Goal: Information Seeking & Learning: Learn about a topic

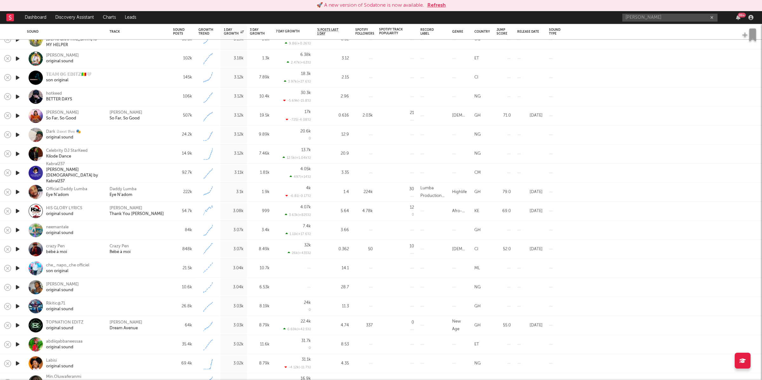
click at [432, 8] on button "Refresh" at bounding box center [436, 6] width 18 height 8
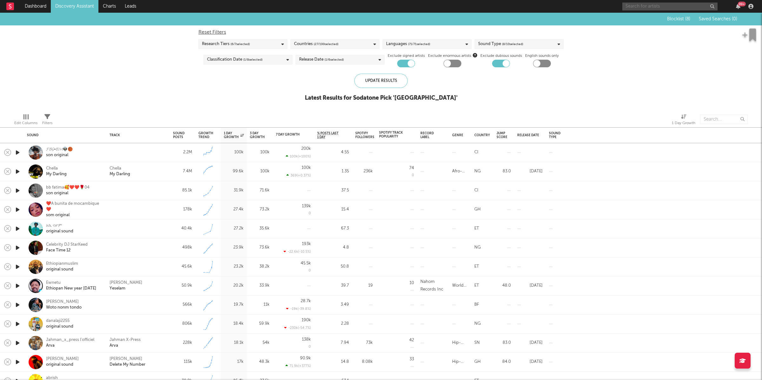
click at [655, 8] on input "text" at bounding box center [669, 7] width 95 height 8
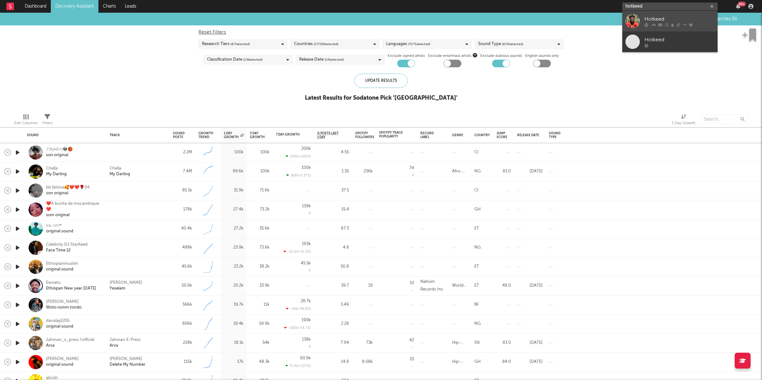
type input "hotkeed"
click at [655, 18] on div "Hotkeed" at bounding box center [680, 19] width 70 height 8
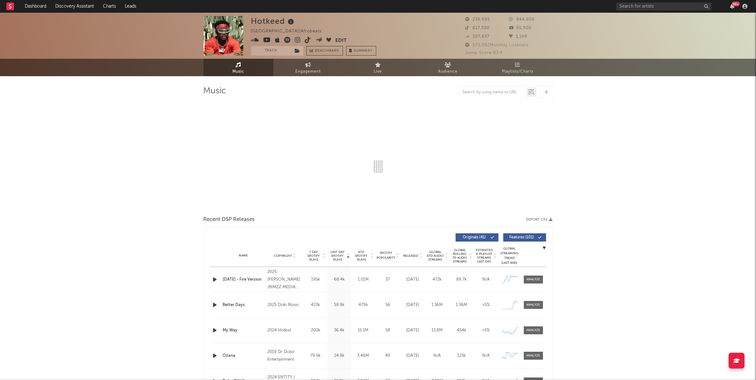
select select "6m"
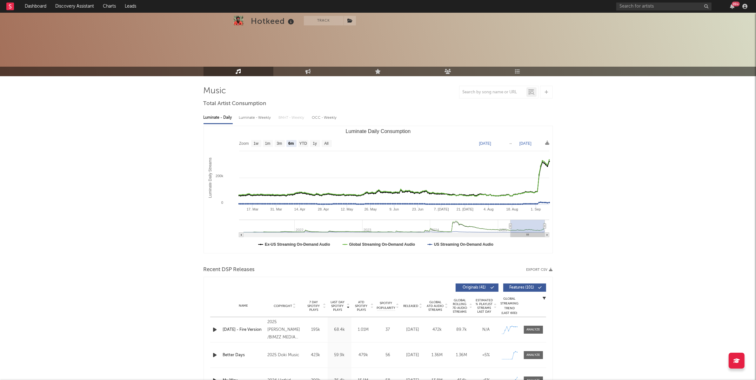
scroll to position [150, 0]
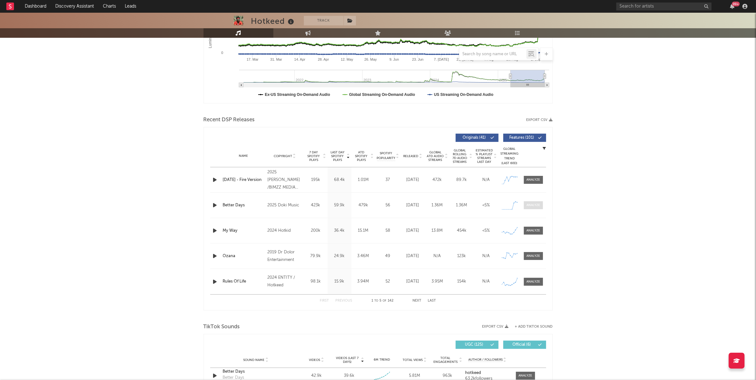
click at [538, 209] on span at bounding box center [533, 205] width 19 height 8
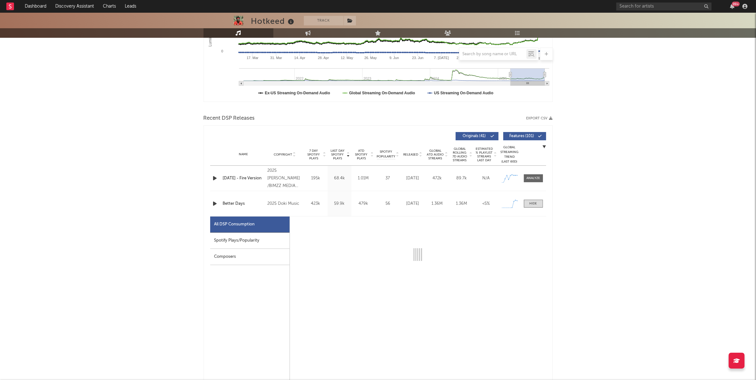
select select "1w"
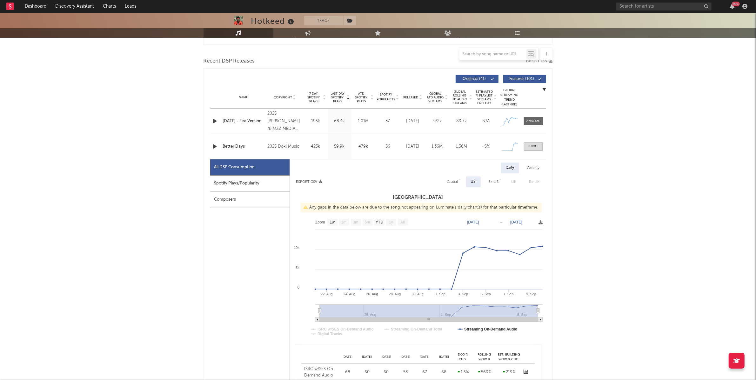
scroll to position [209, 0]
drag, startPoint x: 457, startPoint y: 181, endPoint x: 474, endPoint y: 182, distance: 16.9
click at [457, 181] on div "Global" at bounding box center [452, 182] width 11 height 8
select select "1w"
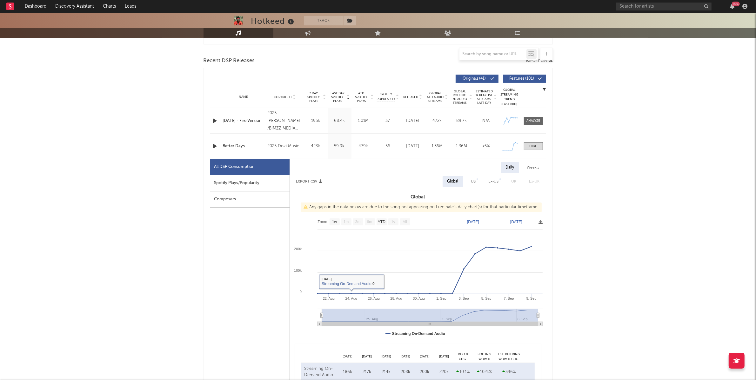
drag, startPoint x: 247, startPoint y: 184, endPoint x: 277, endPoint y: 188, distance: 30.7
click at [247, 184] on div "Spotify Plays/Popularity" at bounding box center [249, 183] width 79 height 16
select select "1w"
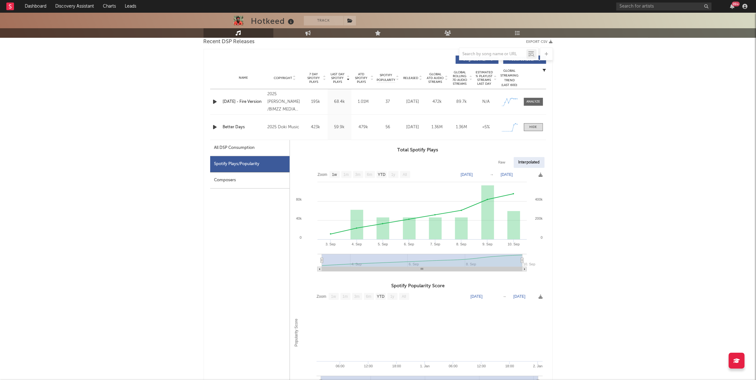
scroll to position [242, 0]
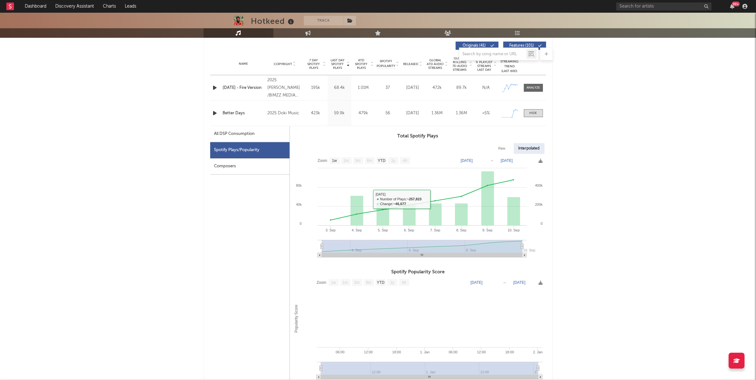
click at [234, 136] on div "All DSP Consumption" at bounding box center [234, 134] width 41 height 8
select select "1w"
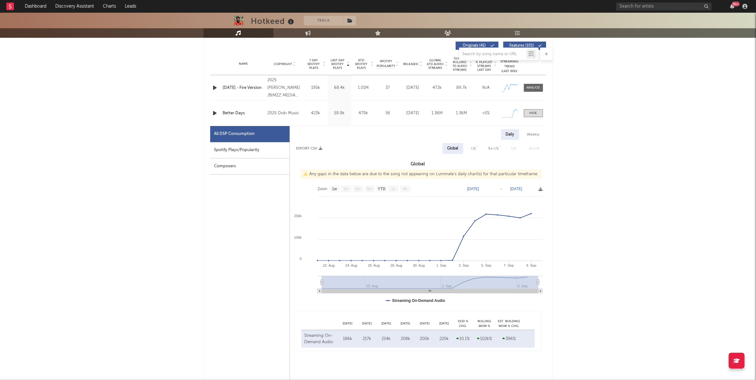
click at [656, 11] on div "99 +" at bounding box center [682, 6] width 133 height 13
click at [659, 7] on input "text" at bounding box center [663, 7] width 95 height 8
click at [645, 6] on input "text" at bounding box center [663, 7] width 95 height 8
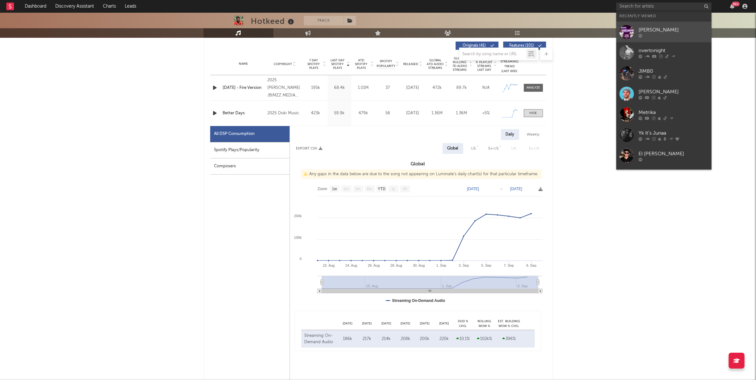
click at [659, 28] on div "[PERSON_NAME]" at bounding box center [674, 30] width 70 height 8
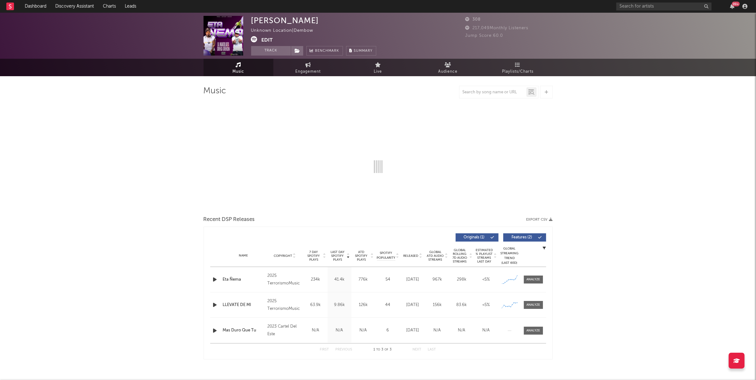
select select "1w"
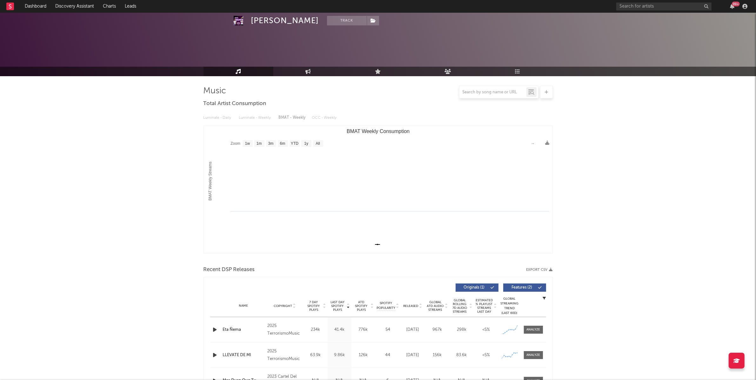
scroll to position [60, 0]
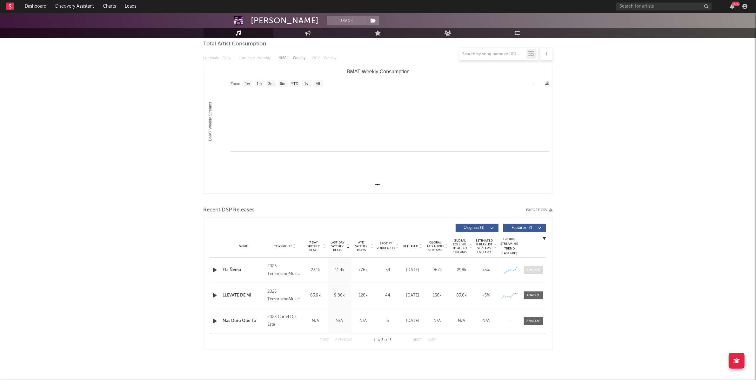
click at [541, 271] on span at bounding box center [533, 270] width 19 height 8
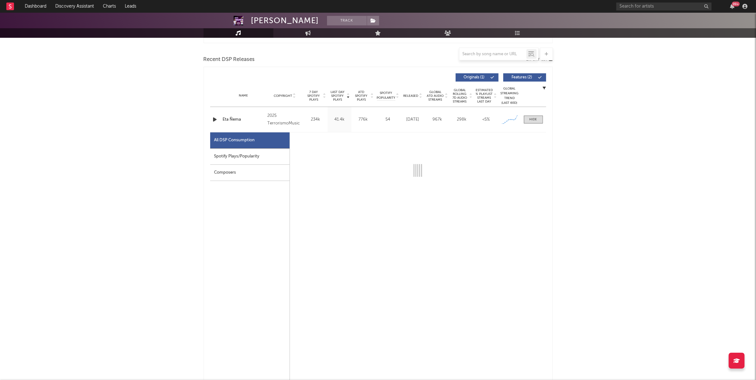
select select "1w"
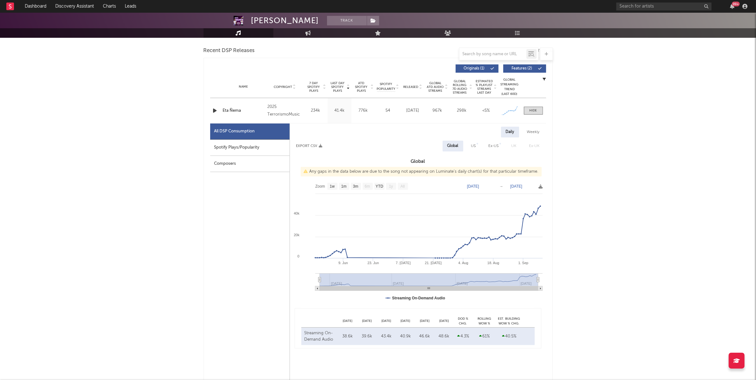
scroll to position [219, 0]
click at [475, 140] on div "Daily Weekly Export CSV Global US Ex-US [GEOGRAPHIC_DATA] Ex-UK Global Any gaps…" at bounding box center [418, 237] width 256 height 222
click at [475, 143] on div "US" at bounding box center [473, 146] width 5 height 8
select select "1w"
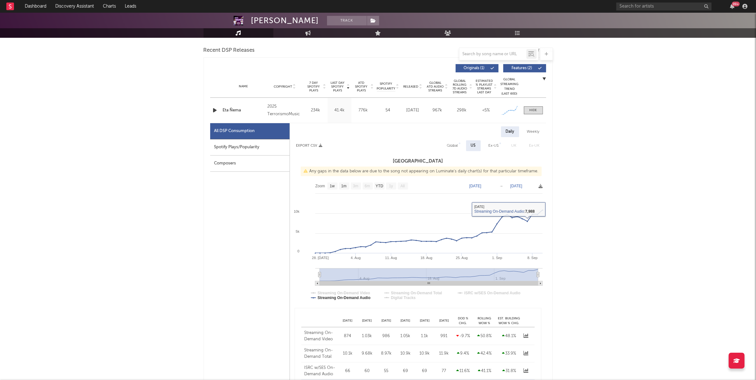
click at [493, 150] on div "Ex-US" at bounding box center [494, 145] width 20 height 11
select select "1w"
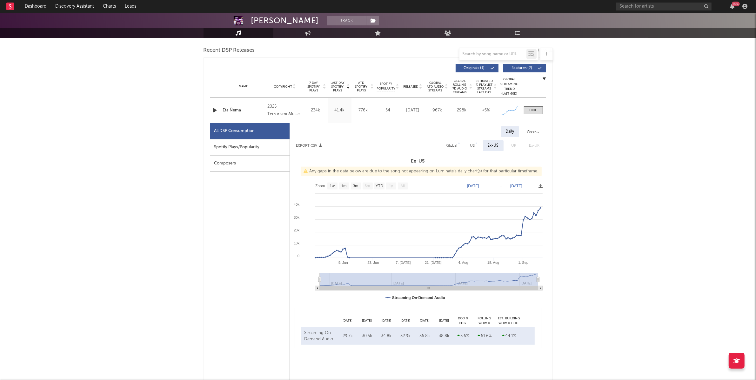
click at [475, 146] on div "US" at bounding box center [472, 146] width 5 height 8
select select "1w"
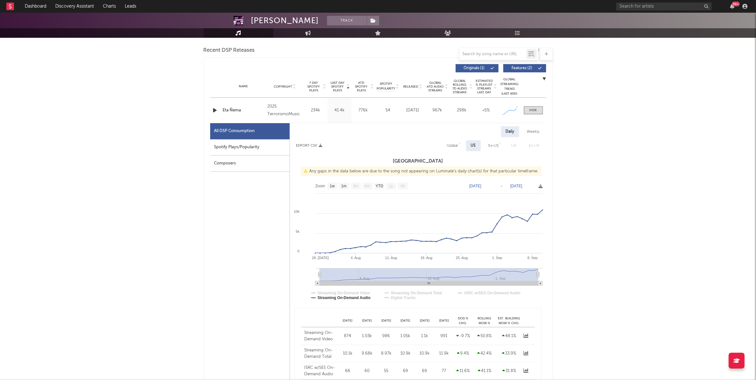
click at [455, 145] on div "Global" at bounding box center [452, 146] width 11 height 8
select select "1w"
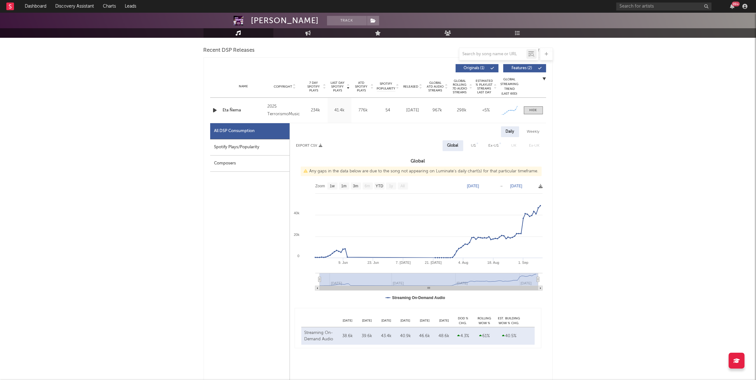
click at [264, 154] on div "Spotify Plays/Popularity" at bounding box center [249, 147] width 79 height 16
select select "1w"
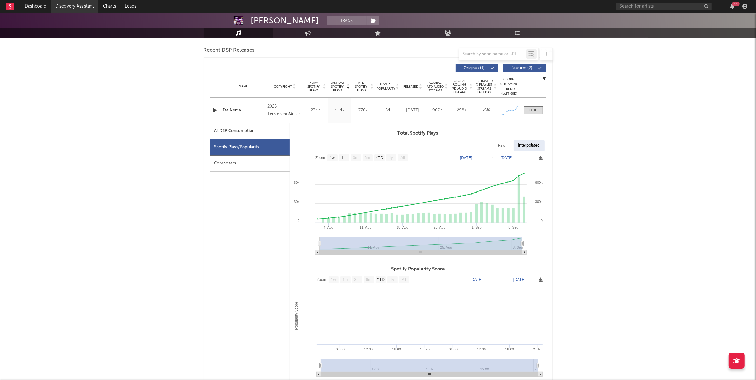
click at [76, 10] on link "Discovery Assistant" at bounding box center [75, 6] width 48 height 13
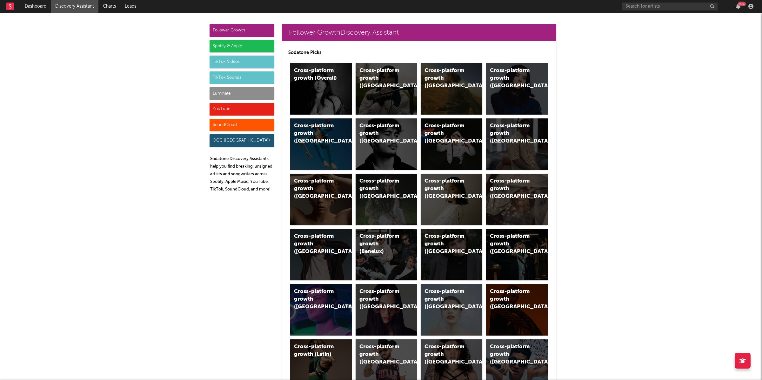
click at [236, 61] on div "TikTok Videos" at bounding box center [242, 62] width 65 height 13
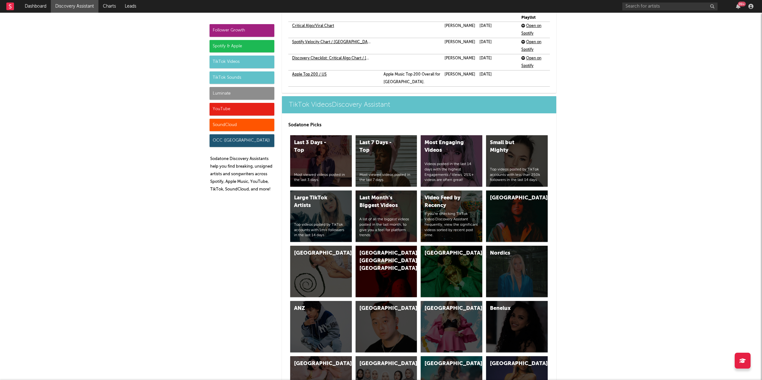
scroll to position [1478, 0]
click at [513, 153] on div "Small but Mighty" at bounding box center [511, 146] width 43 height 15
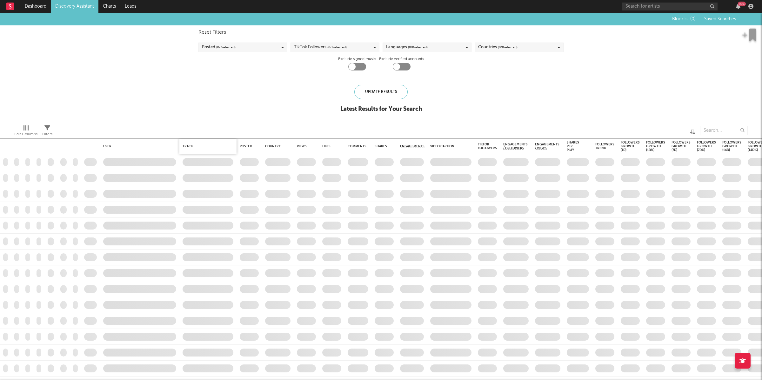
checkbox input "true"
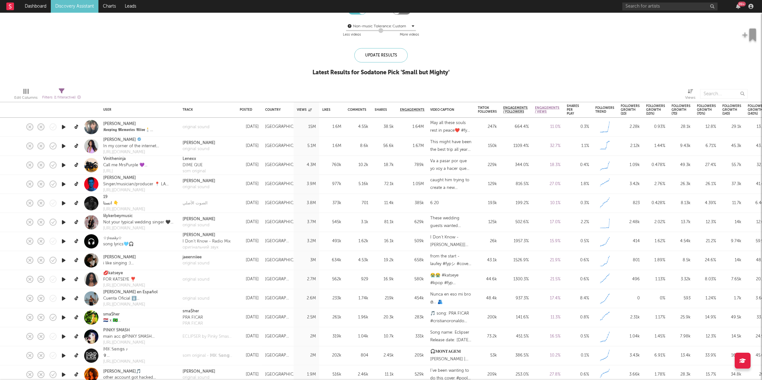
click at [78, 5] on link "Discovery Assistant" at bounding box center [75, 6] width 48 height 13
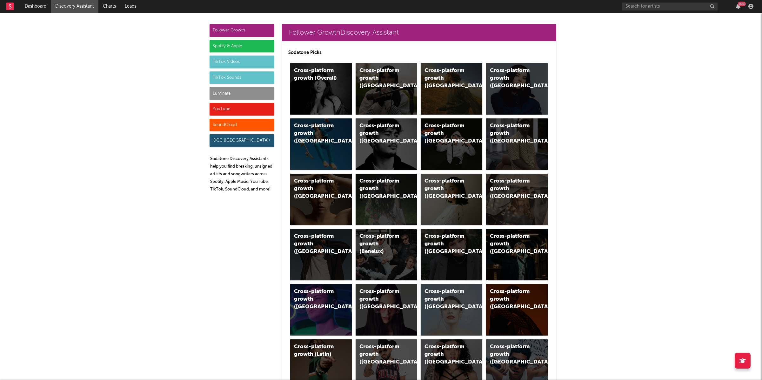
click at [227, 90] on div "Luminate" at bounding box center [242, 93] width 65 height 13
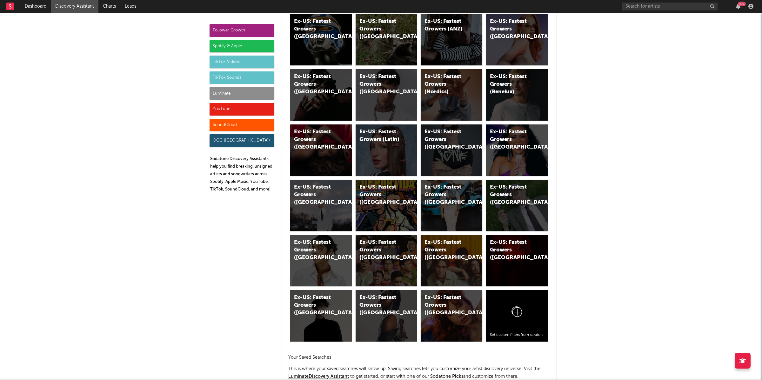
scroll to position [3254, 0]
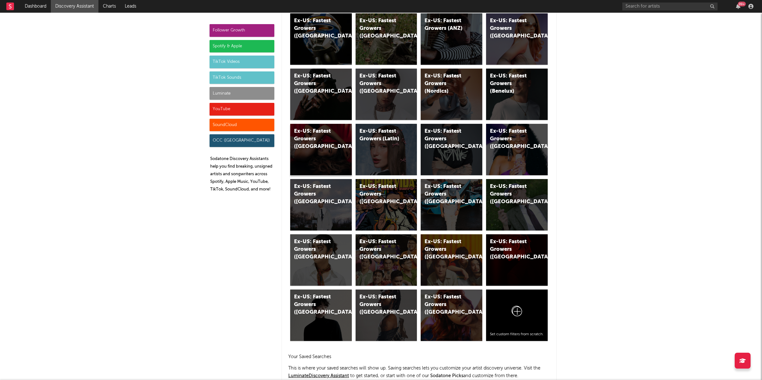
click at [312, 143] on div "Ex-US: Fastest Growers ([GEOGRAPHIC_DATA])" at bounding box center [315, 139] width 43 height 23
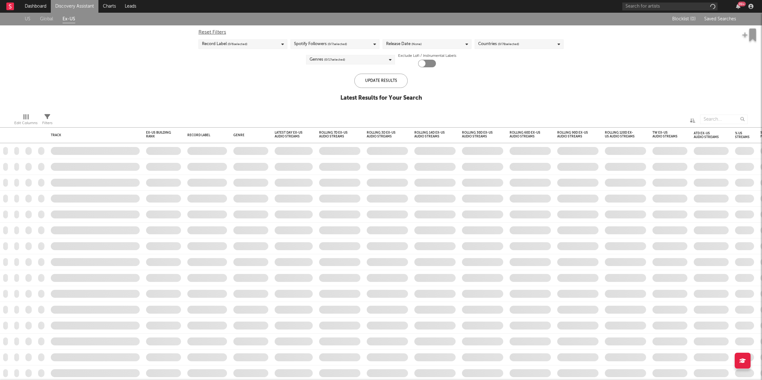
checkbox input "true"
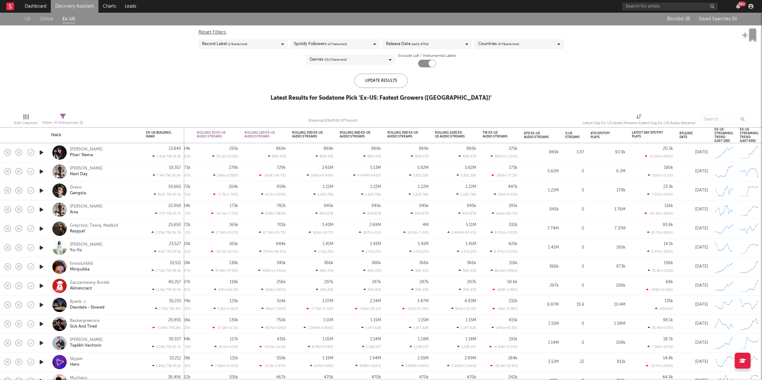
click at [64, 116] on icon at bounding box center [63, 117] width 6 height 6
select select "or"
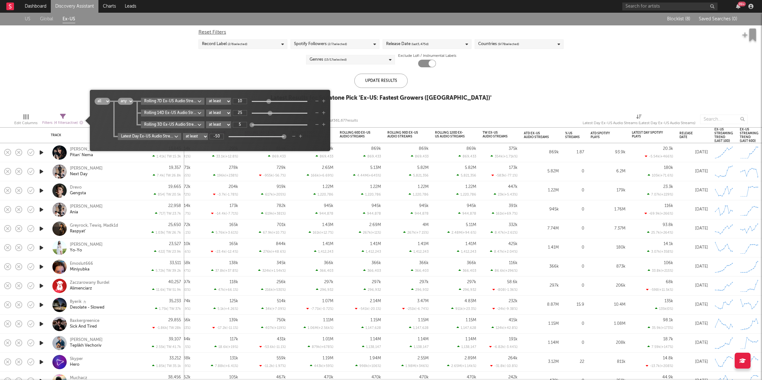
click at [319, 102] on icon "button" at bounding box center [316, 101] width 3 height 4
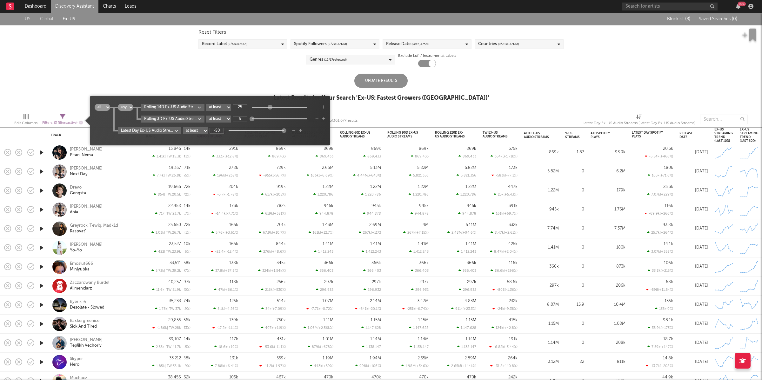
click at [319, 108] on icon "button" at bounding box center [316, 107] width 3 height 4
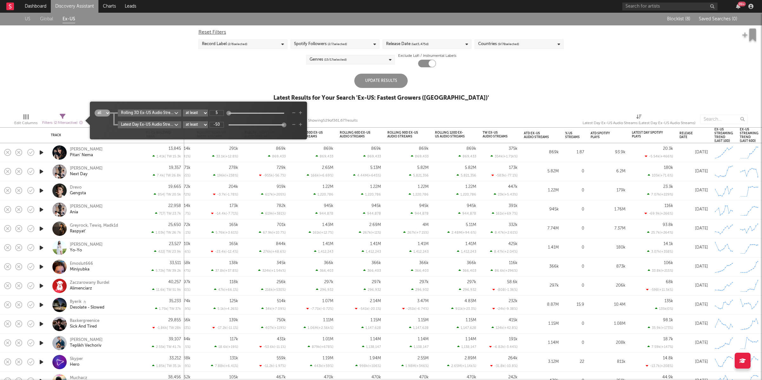
click at [295, 113] on icon "button" at bounding box center [293, 113] width 3 height 4
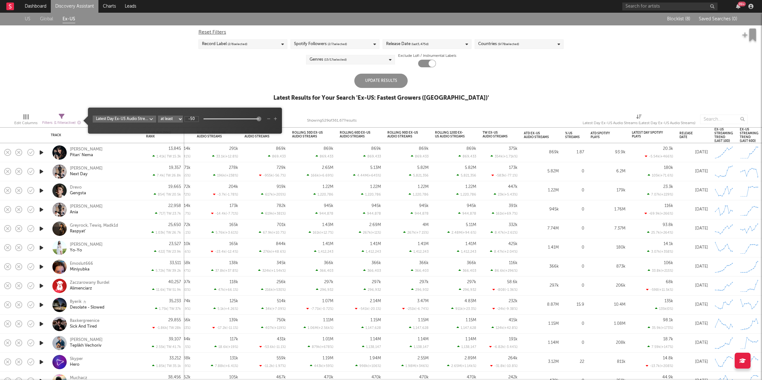
click at [147, 120] on body "Dashboard Discovery Assistant Charts Leads 99 + Notifications Settings Mark all…" at bounding box center [381, 190] width 762 height 380
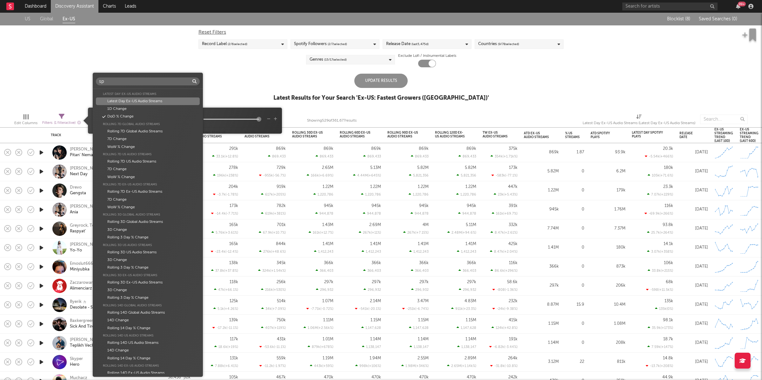
scroll to position [63, 0]
type input "spotify"
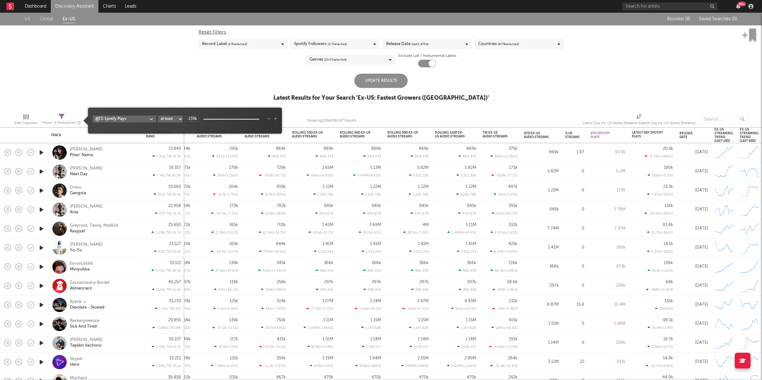
click at [127, 119] on body "Dashboard Discovery Assistant Charts Leads 99 + Notifications Settings Mark all…" at bounding box center [381, 190] width 762 height 380
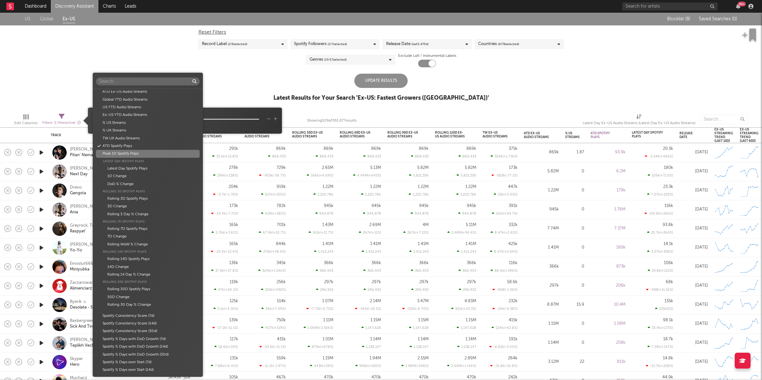
scroll to position [1035, 0]
click at [151, 170] on div "Latest Day Spotify Plays" at bounding box center [148, 170] width 104 height 8
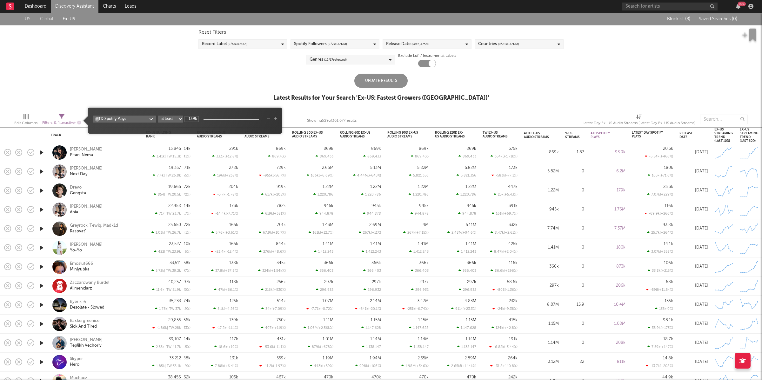
type input "4.13k"
click at [172, 118] on select "at least at most between" at bounding box center [170, 119] width 25 height 7
click at [158, 116] on select "at least at most between" at bounding box center [170, 119] width 25 height 7
select select "between"
click at [193, 119] on input "0" at bounding box center [191, 119] width 14 height 6
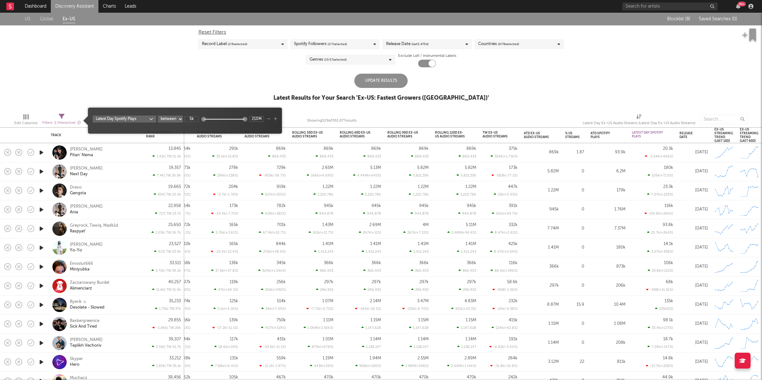
type input "5k"
click at [258, 120] on input "210M" at bounding box center [257, 119] width 14 height 6
type input "1"
type input "2M"
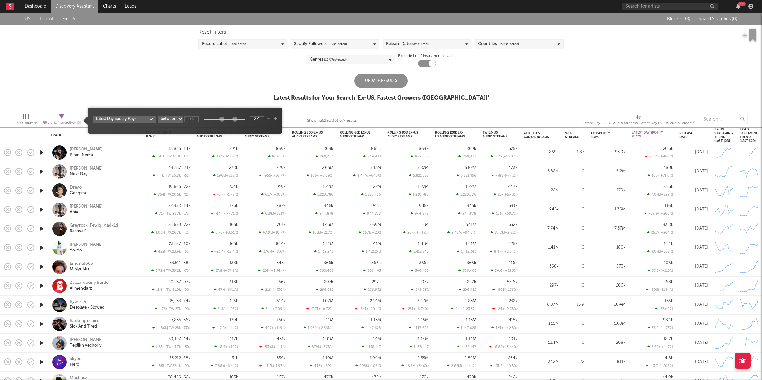
click at [574, 96] on div "US Global Ex-US Blocklist ( 8 ) Saved Searches ( 0 ) Reset Filters Record Label…" at bounding box center [381, 61] width 762 height 96
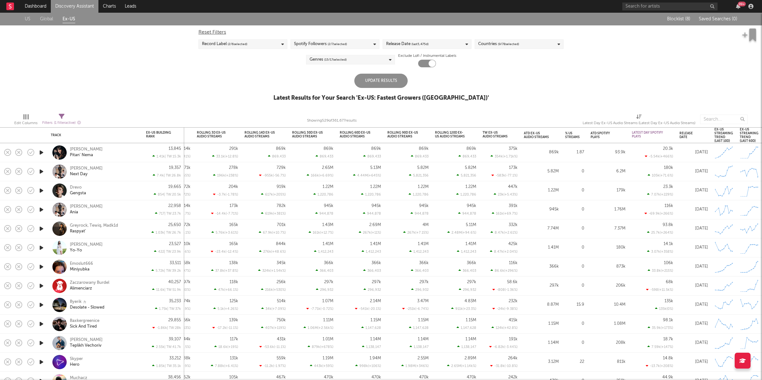
click at [401, 83] on div "Update Results" at bounding box center [380, 81] width 53 height 14
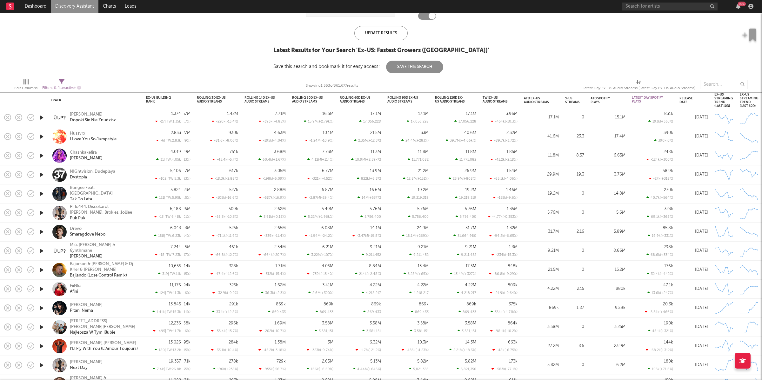
click at [40, 117] on icon "button" at bounding box center [41, 118] width 7 height 8
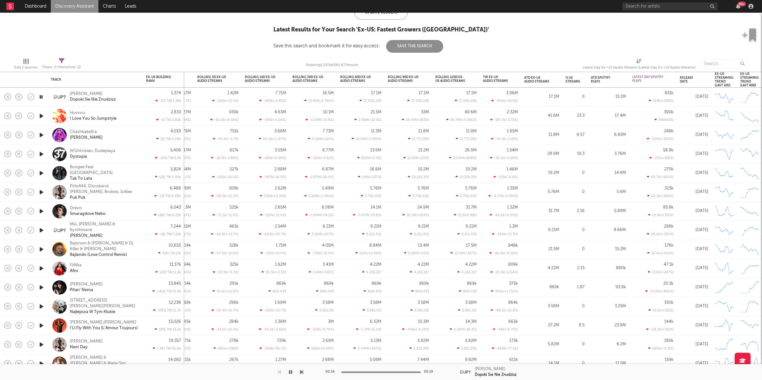
click at [41, 115] on icon "button" at bounding box center [41, 116] width 7 height 8
click at [41, 135] on icon "button" at bounding box center [41, 135] width 7 height 8
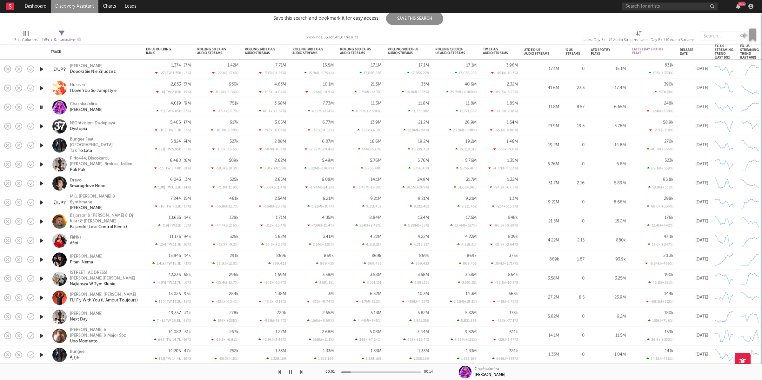
click at [40, 125] on icon "button" at bounding box center [41, 126] width 7 height 8
click at [39, 129] on icon "button" at bounding box center [41, 126] width 6 height 8
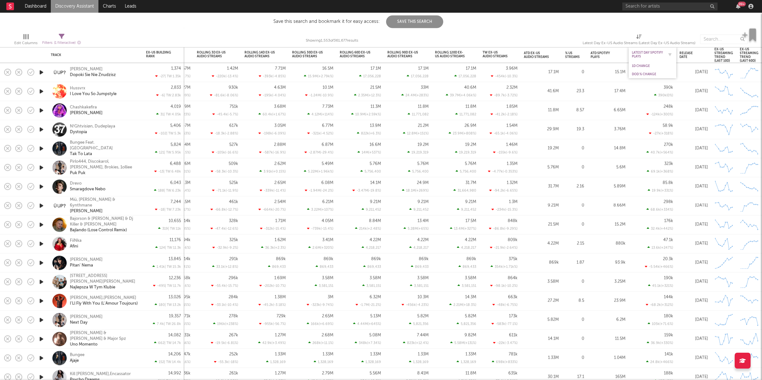
click at [657, 54] on div "Latest Day Spotify Plays" at bounding box center [648, 55] width 32 height 8
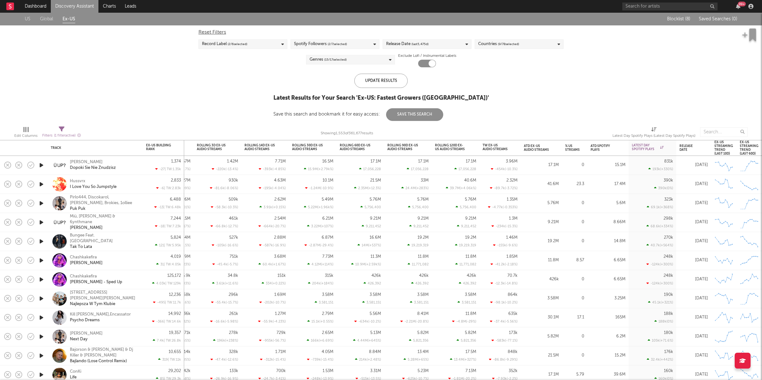
click at [141, 180] on div "Hussvrx I Love You So Jumpstyle" at bounding box center [95, 184] width 95 height 19
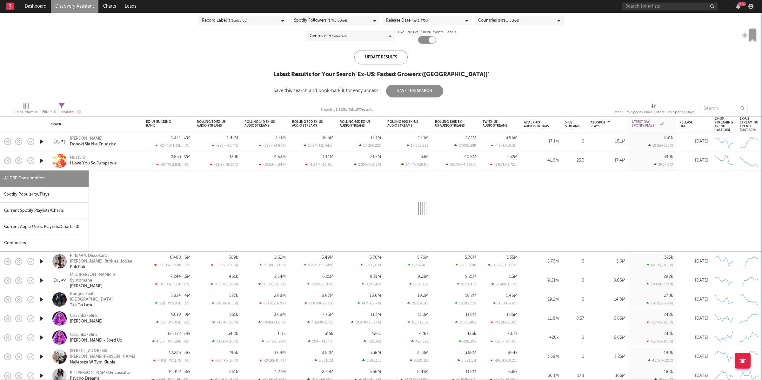
select select "1w"
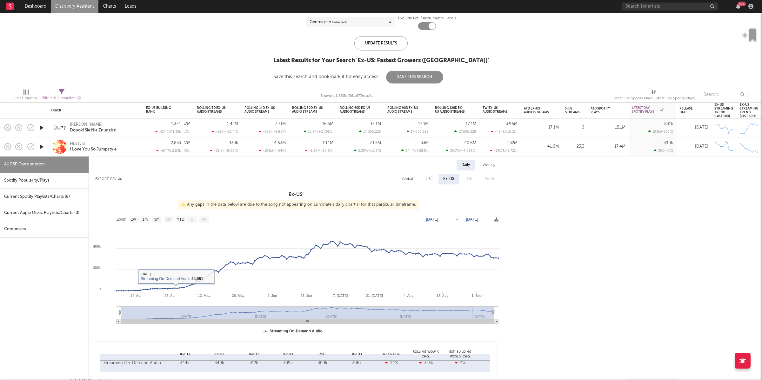
click at [44, 179] on div "Spotify Popularity/Plays" at bounding box center [44, 181] width 89 height 16
select select "1w"
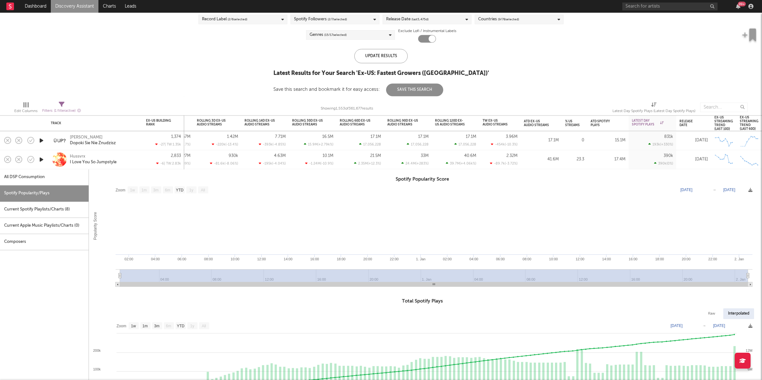
drag, startPoint x: 133, startPoint y: 158, endPoint x: 136, endPoint y: 161, distance: 4.3
click at [133, 158] on div "Hussvrx I Love You So Jumpstyle" at bounding box center [104, 159] width 68 height 11
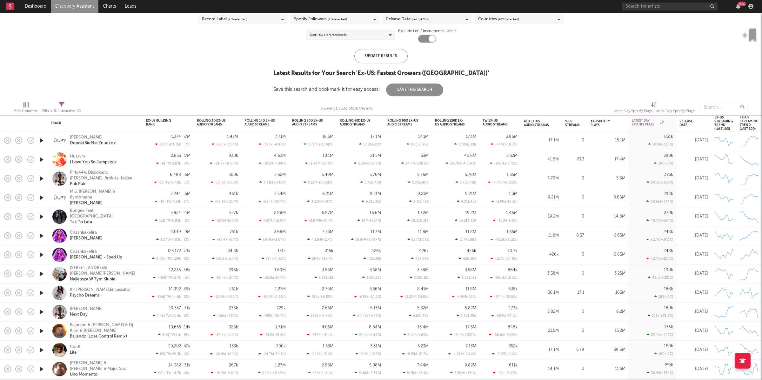
click at [40, 180] on icon "button" at bounding box center [41, 179] width 7 height 8
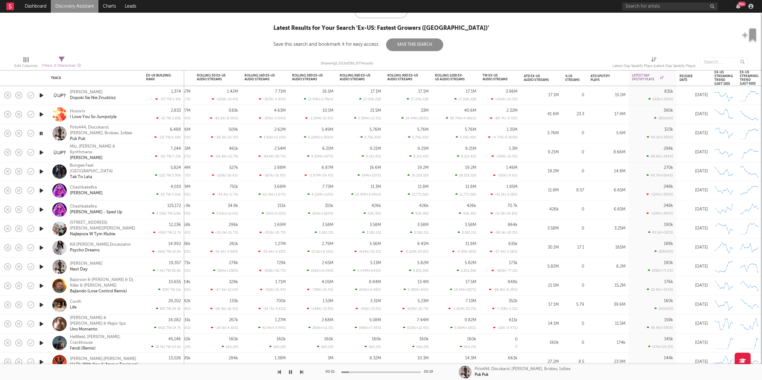
click at [301, 372] on icon "button" at bounding box center [301, 372] width 3 height 5
click at [304, 372] on div "00:11 00:27 Bungee Feat. Tuszol Tak To Lata" at bounding box center [381, 372] width 762 height 16
click at [301, 373] on icon "button" at bounding box center [301, 372] width 3 height 5
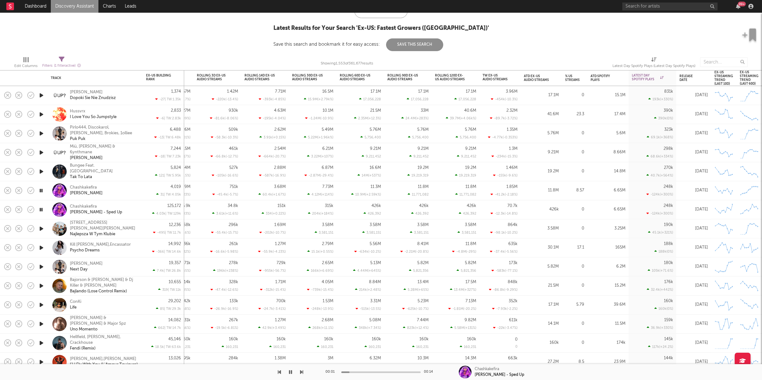
click at [301, 372] on icon "button" at bounding box center [301, 372] width 3 height 5
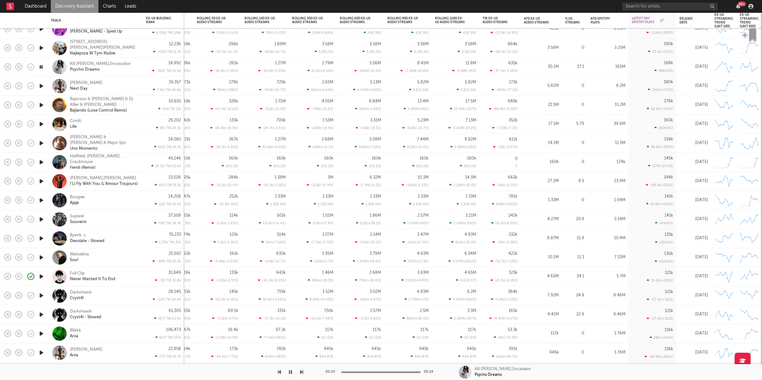
click at [303, 368] on button "button" at bounding box center [301, 372] width 3 height 16
click at [300, 372] on icon "button" at bounding box center [301, 372] width 3 height 5
click at [302, 370] on icon "button" at bounding box center [301, 372] width 3 height 5
click at [41, 143] on icon "button" at bounding box center [41, 143] width 6 height 8
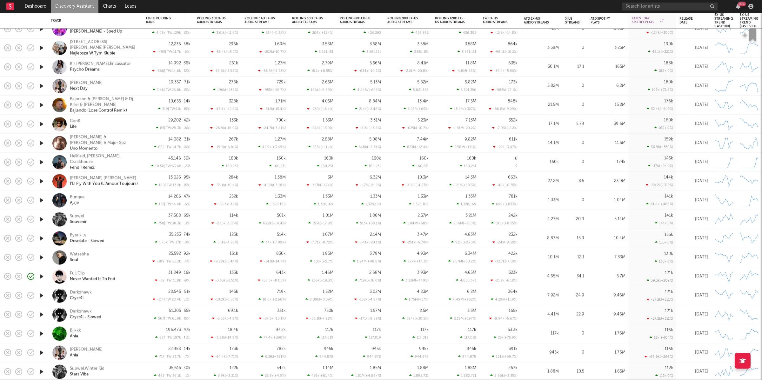
click at [42, 162] on icon "button" at bounding box center [41, 162] width 7 height 8
click at [301, 373] on icon "button" at bounding box center [301, 372] width 3 height 5
click at [303, 372] on icon "button" at bounding box center [301, 372] width 3 height 5
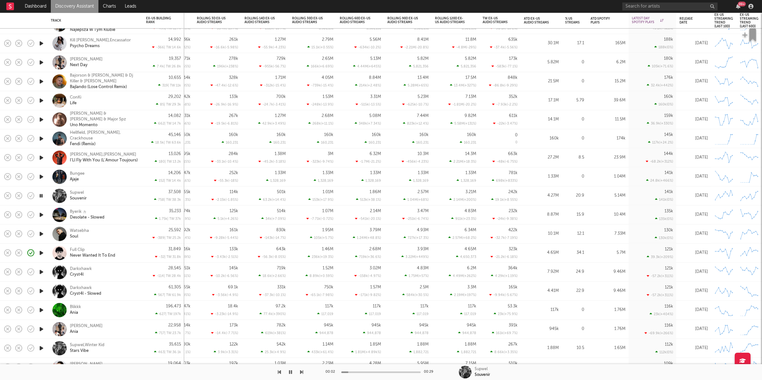
click at [278, 373] on icon "button" at bounding box center [279, 372] width 3 height 5
drag, startPoint x: 41, startPoint y: 198, endPoint x: 68, endPoint y: 197, distance: 26.4
click at [41, 198] on icon "button" at bounding box center [41, 196] width 7 height 8
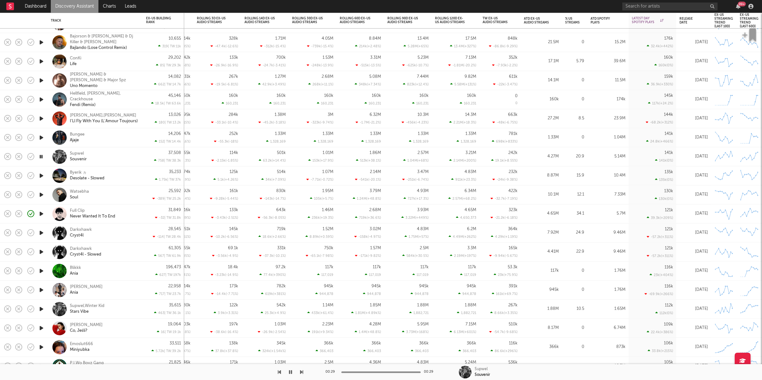
click at [299, 370] on div at bounding box center [151, 372] width 303 height 16
click at [302, 372] on icon "button" at bounding box center [301, 372] width 3 height 5
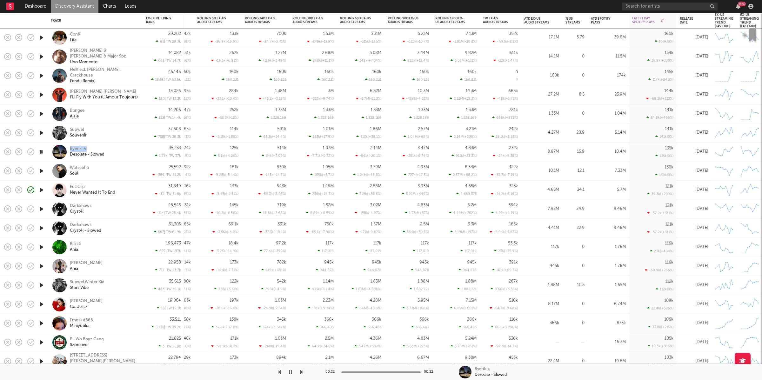
click at [41, 171] on icon "button" at bounding box center [41, 171] width 7 height 8
click at [41, 169] on icon "button" at bounding box center [41, 171] width 6 height 8
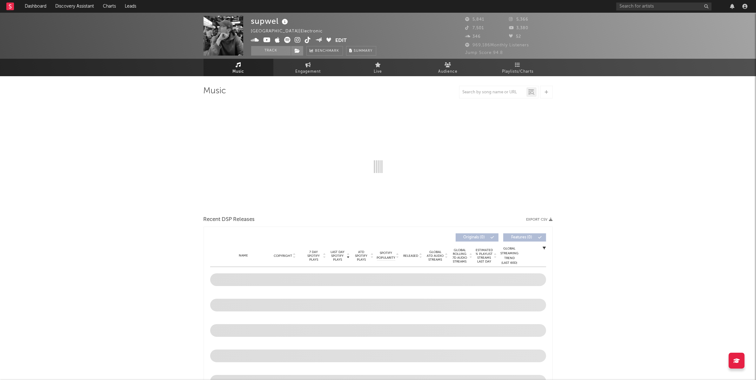
select select "6m"
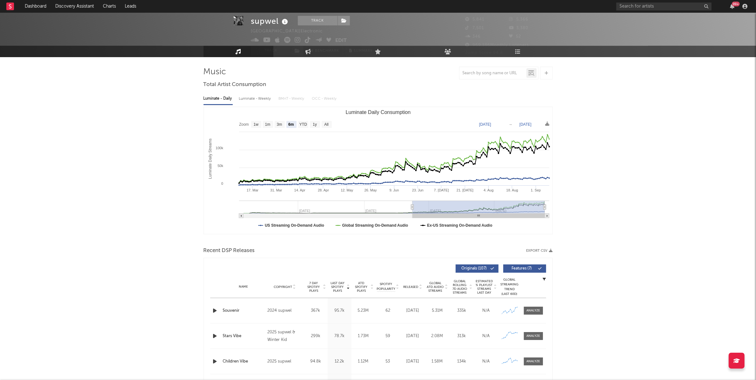
scroll to position [9, 0]
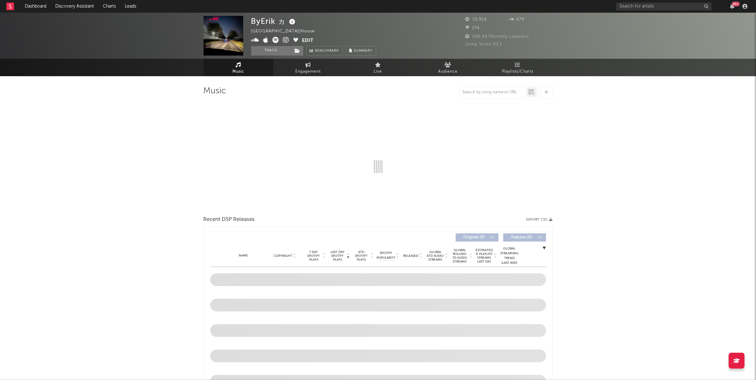
select select "6m"
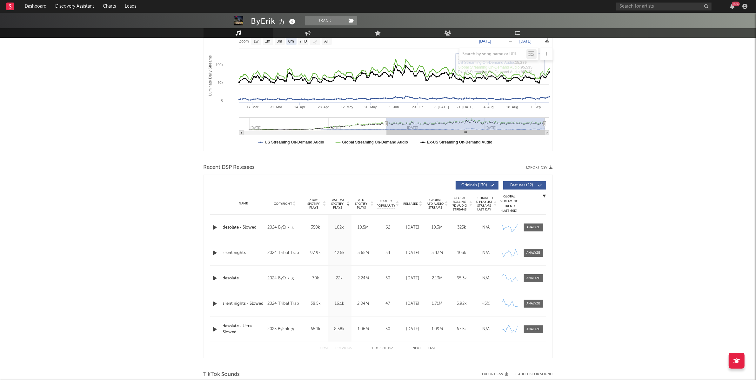
scroll to position [104, 0]
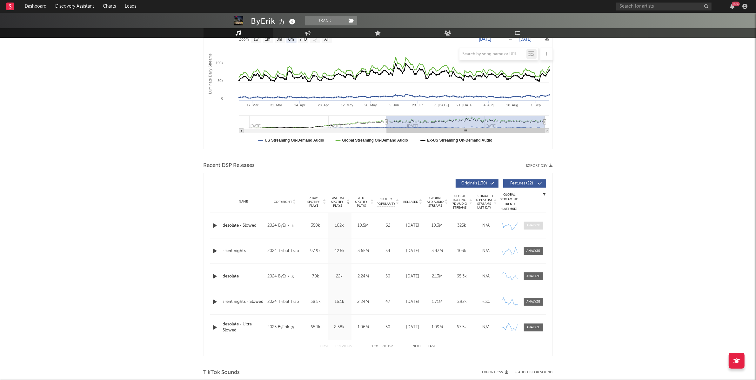
click at [536, 224] on div at bounding box center [533, 225] width 14 height 5
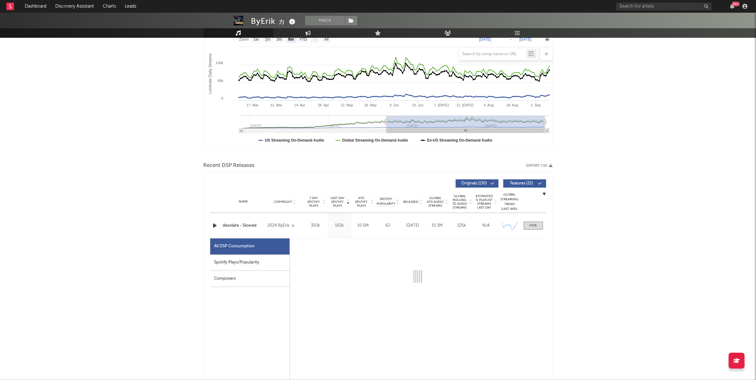
scroll to position [172, 0]
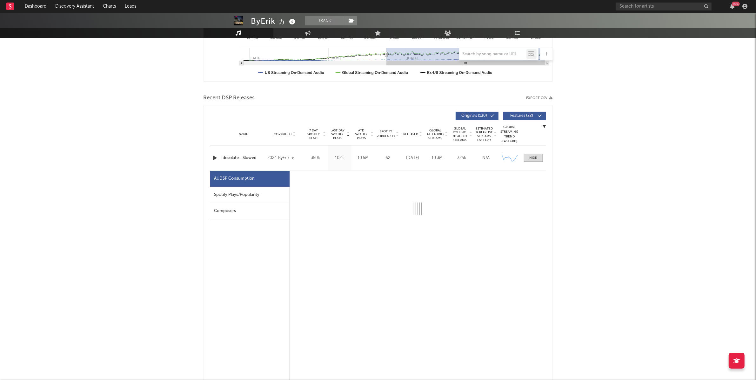
select select "6m"
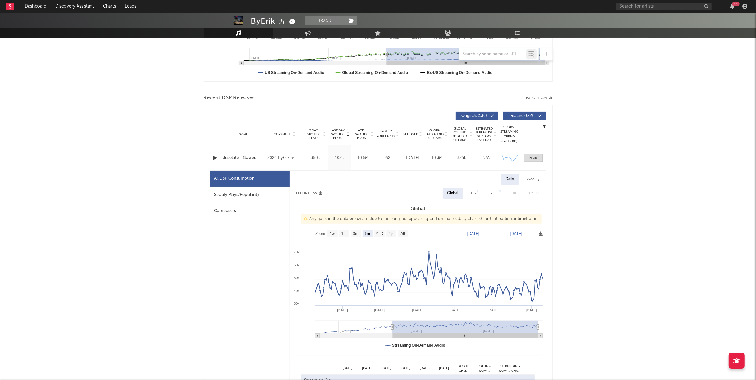
click at [275, 190] on div "Spotify Plays/Popularity" at bounding box center [249, 195] width 79 height 16
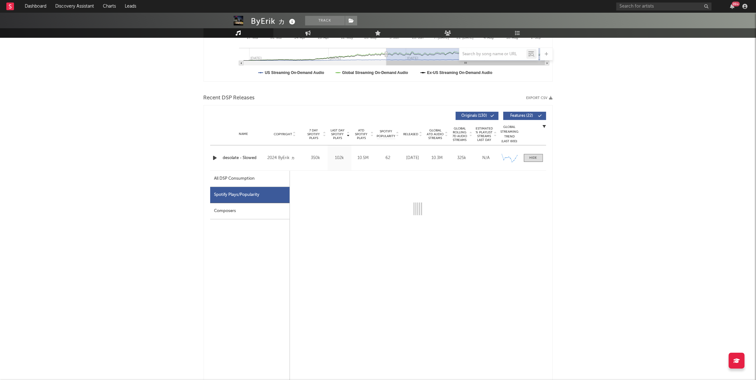
select select "6m"
select select "1w"
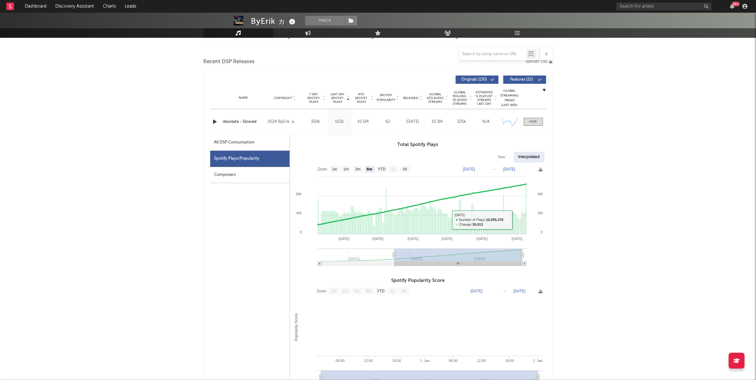
scroll to position [211, 0]
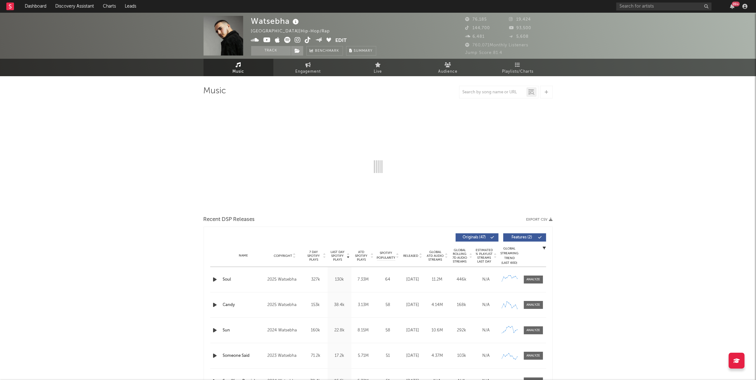
select select "6m"
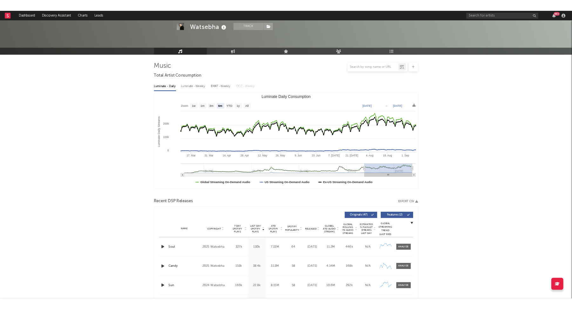
scroll to position [7, 0]
